Goal: Task Accomplishment & Management: Use online tool/utility

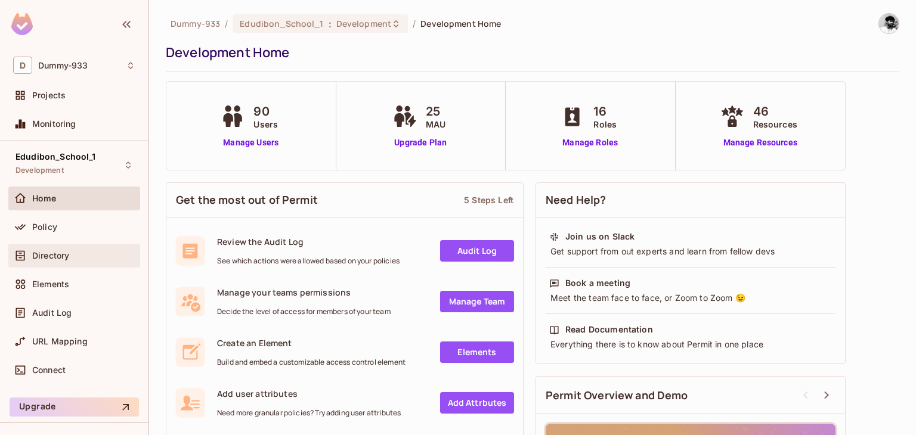
click at [74, 262] on div "Directory" at bounding box center [74, 256] width 122 height 14
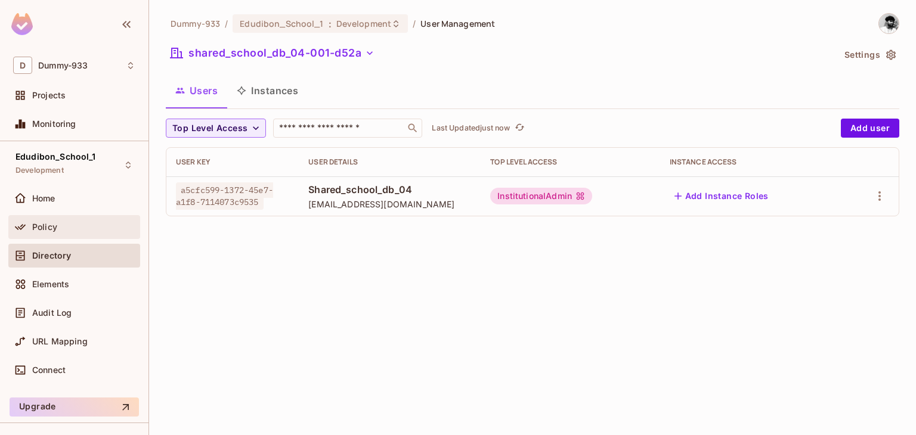
click at [61, 231] on div "Policy" at bounding box center [83, 227] width 103 height 10
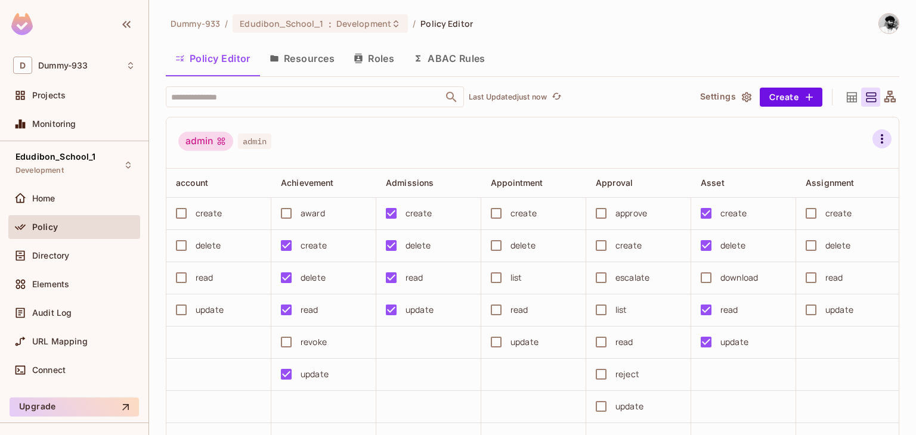
click at [875, 136] on icon "button" at bounding box center [882, 139] width 14 height 14
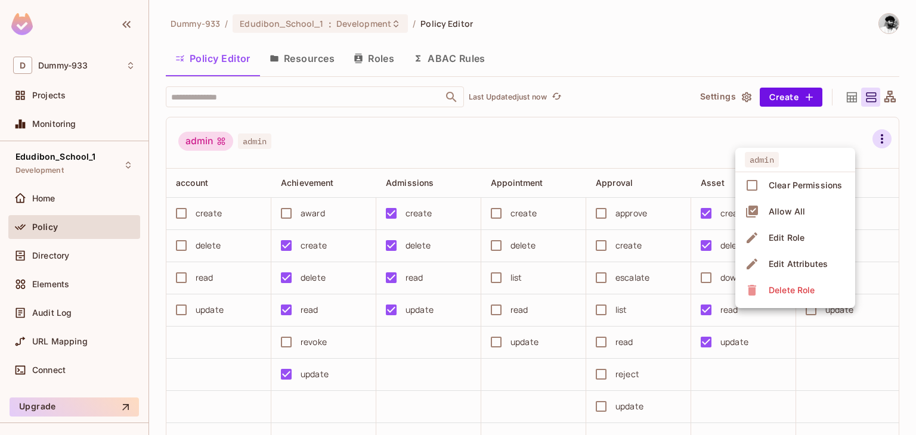
click at [858, 136] on div at bounding box center [458, 217] width 916 height 435
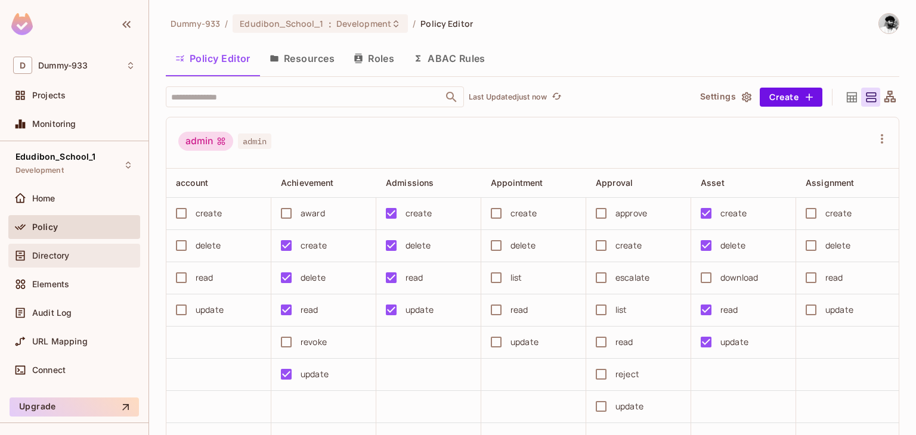
click at [64, 256] on span "Directory" at bounding box center [50, 256] width 37 height 10
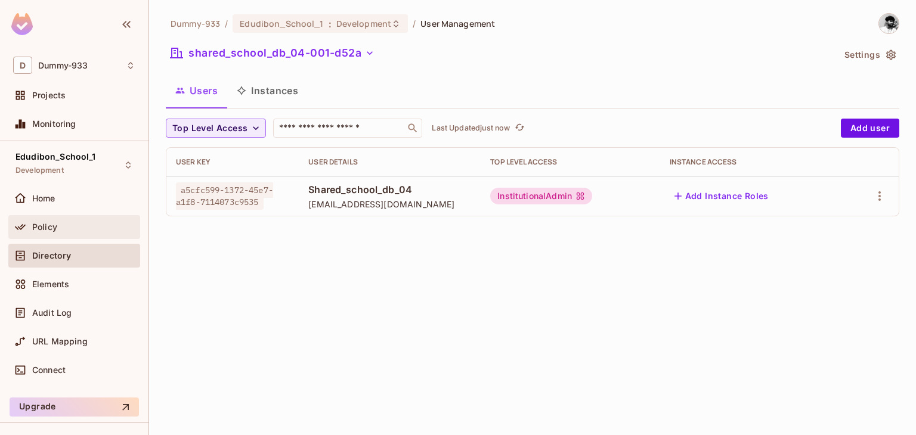
click at [61, 230] on div "Policy" at bounding box center [83, 227] width 103 height 10
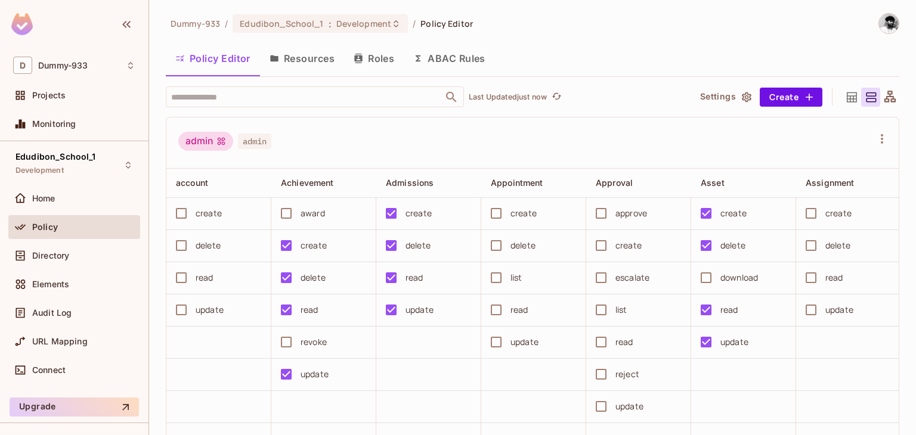
click at [302, 55] on button "Resources" at bounding box center [302, 59] width 84 height 30
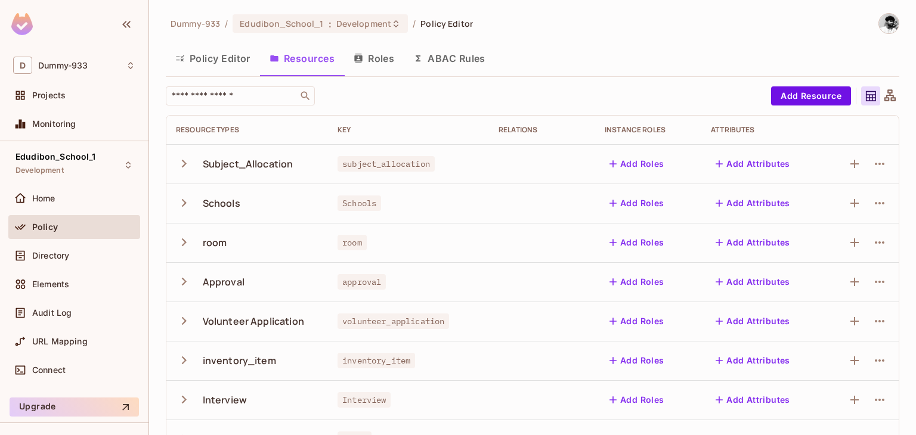
scroll to position [348, 0]
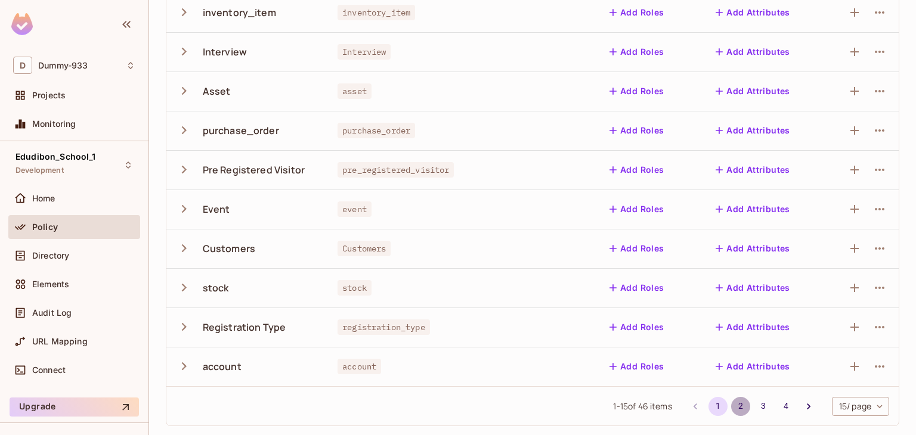
click at [731, 400] on button "2" at bounding box center [740, 406] width 19 height 19
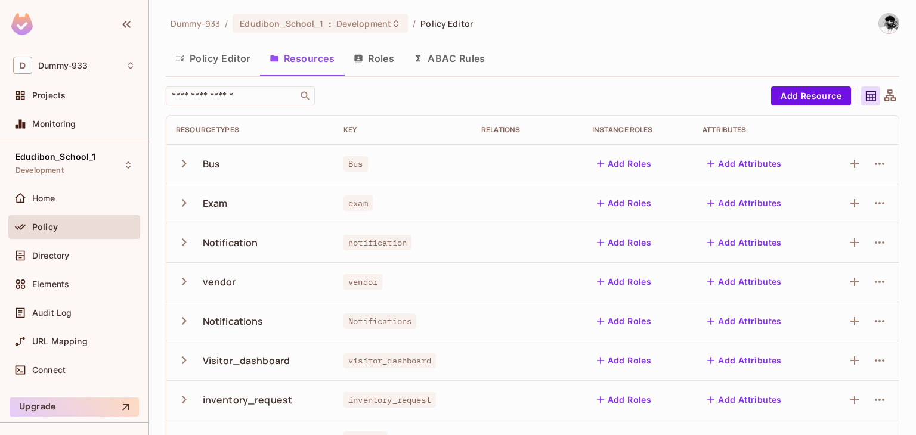
click at [215, 63] on button "Policy Editor" at bounding box center [213, 59] width 94 height 30
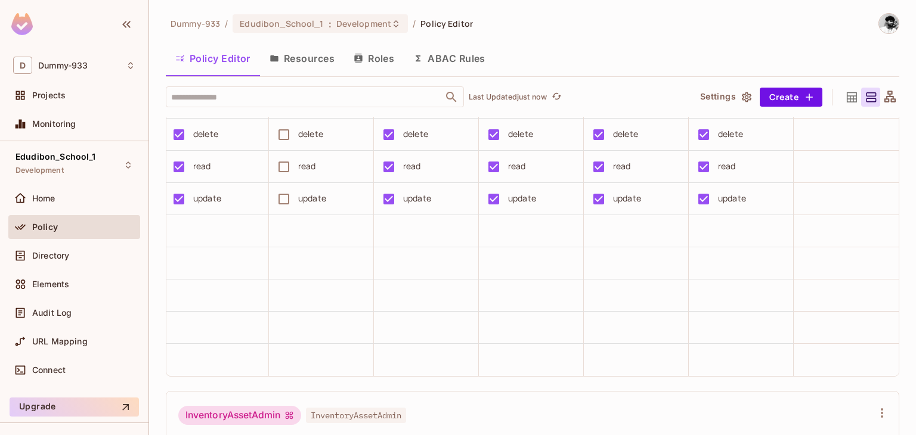
scroll to position [0, 2233]
click at [845, 93] on icon at bounding box center [852, 97] width 15 height 15
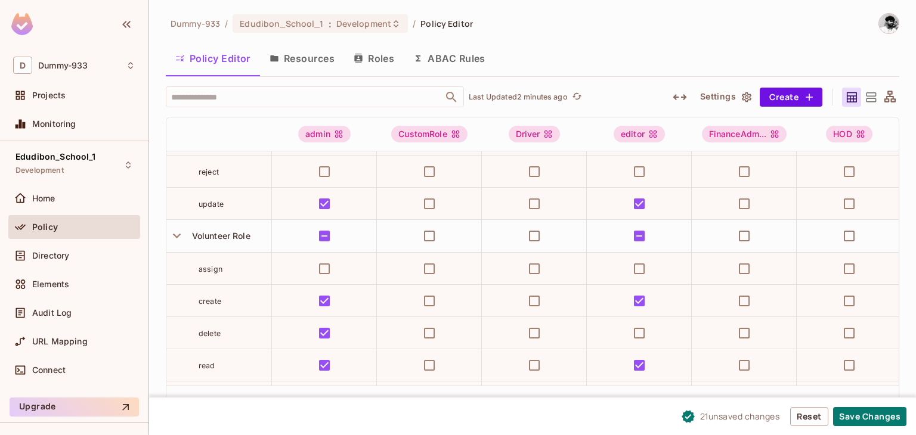
scroll to position [8106, 0]
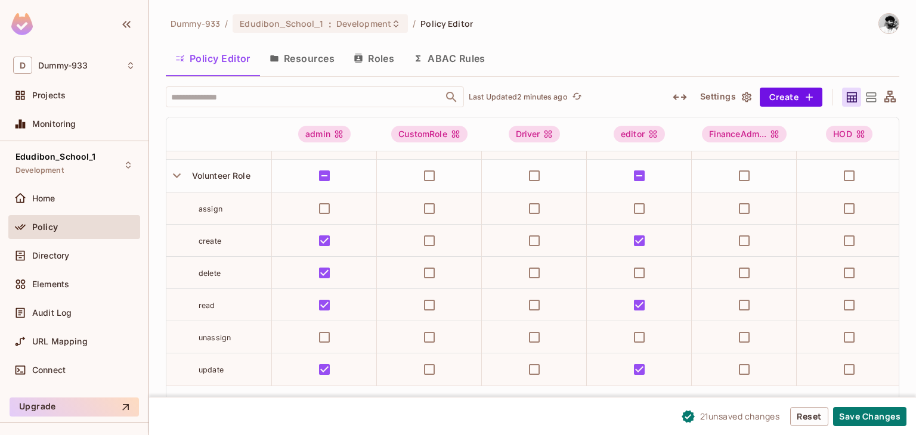
click at [869, 98] on icon at bounding box center [871, 97] width 10 height 10
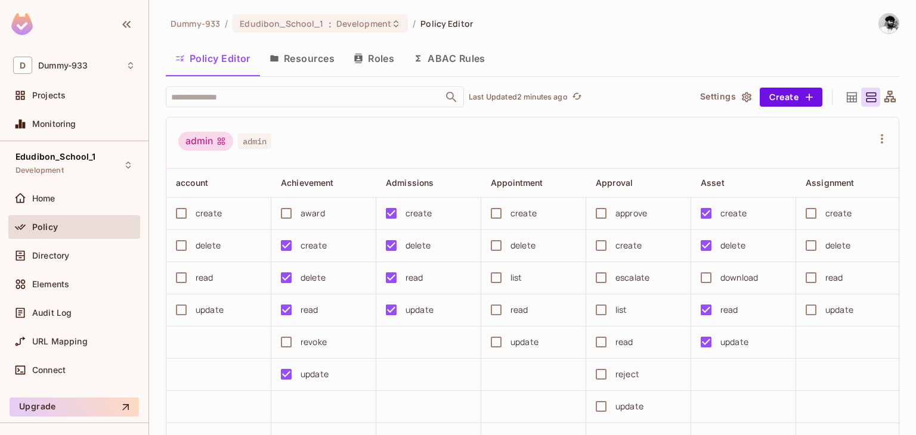
click at [845, 93] on icon at bounding box center [852, 97] width 15 height 15
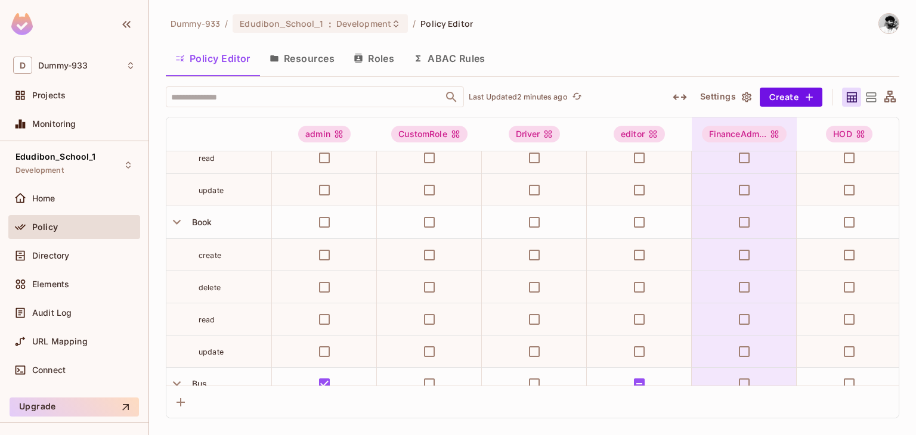
scroll to position [1489, 0]
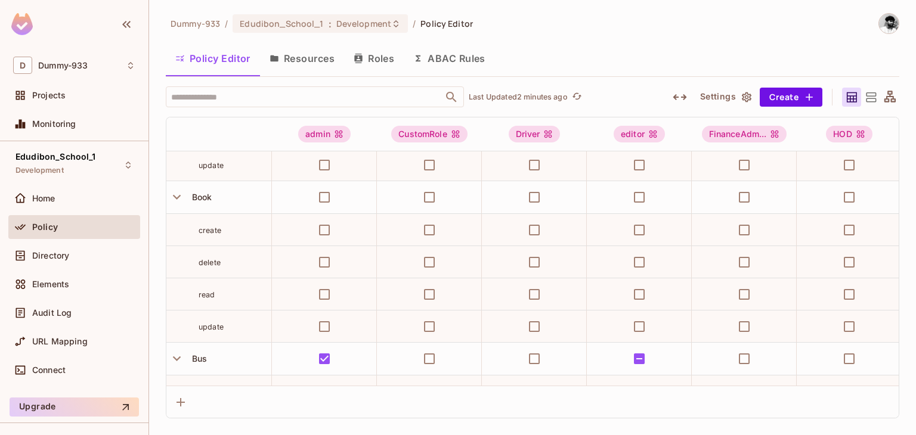
click at [871, 98] on icon at bounding box center [871, 97] width 15 height 15
click at [871, 98] on div at bounding box center [870, 97] width 19 height 19
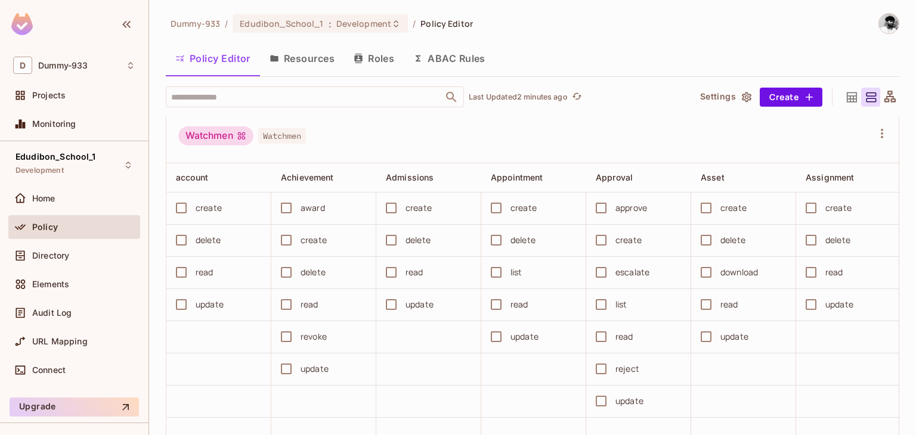
scroll to position [5776, 0]
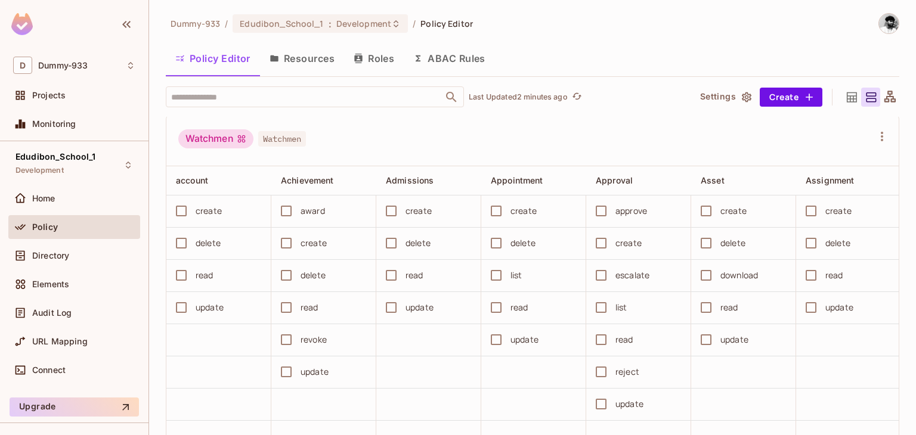
click at [845, 96] on icon at bounding box center [852, 97] width 15 height 15
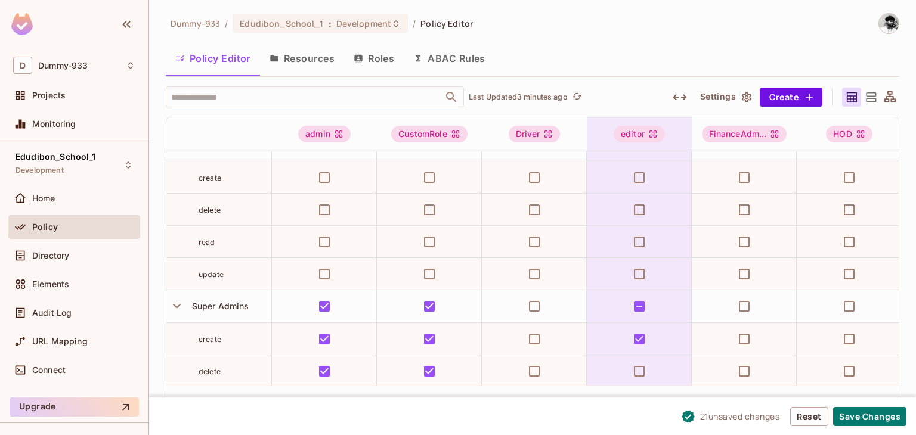
scroll to position [6453, 0]
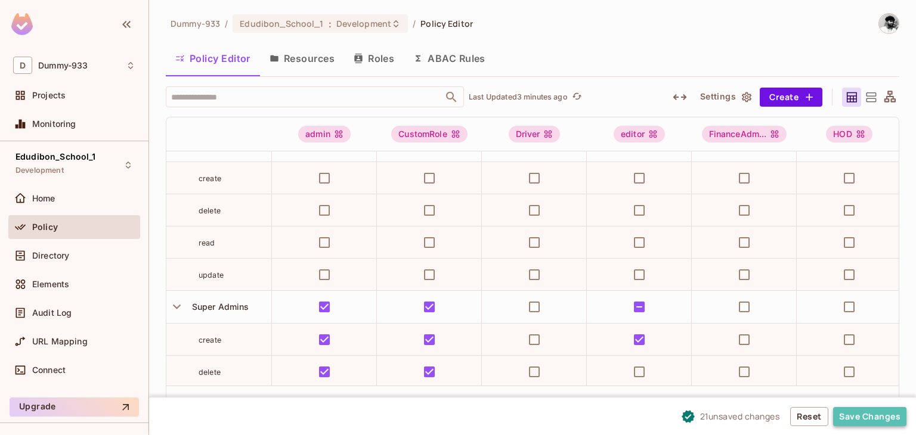
click at [859, 416] on button "Save Changes" at bounding box center [869, 416] width 73 height 19
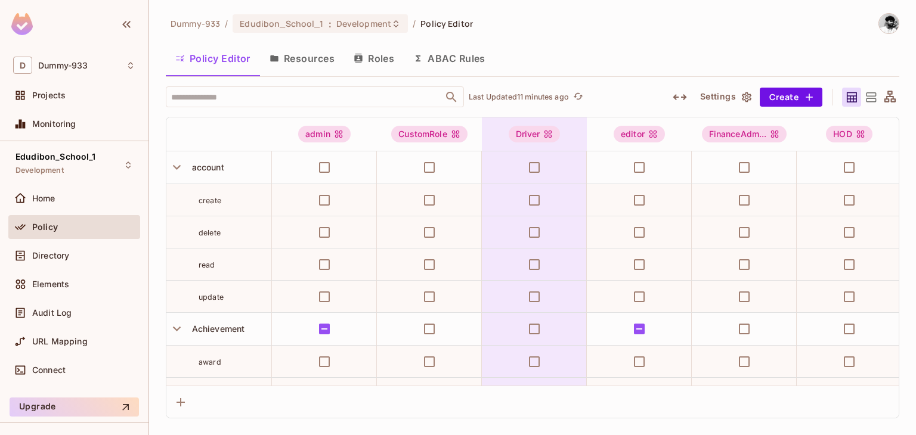
scroll to position [6344, 0]
